Goal: Check status: Check status

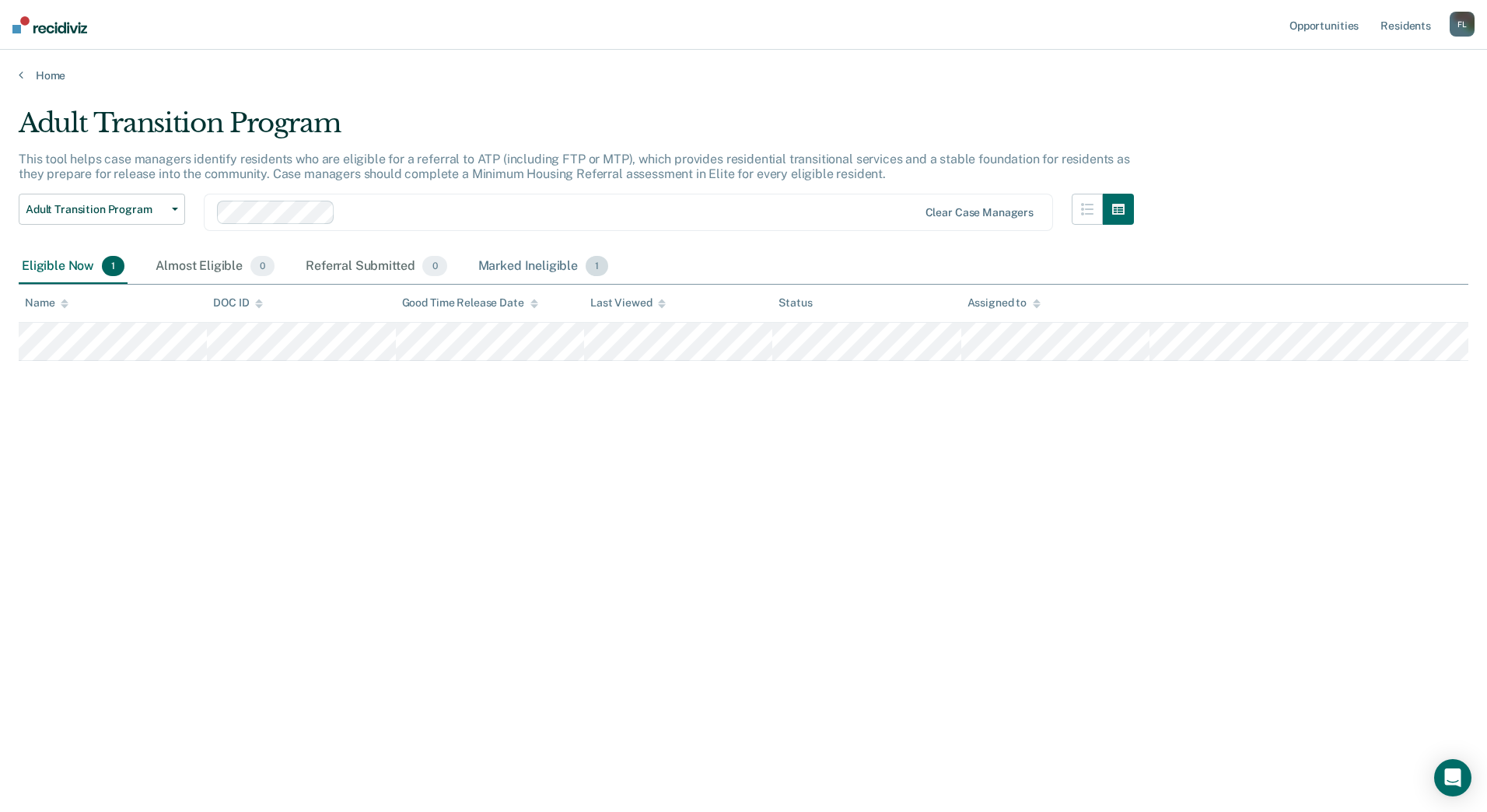
click at [552, 268] on div "Marked Ineligible 1" at bounding box center [544, 267] width 137 height 34
